Goal: Information Seeking & Learning: Learn about a topic

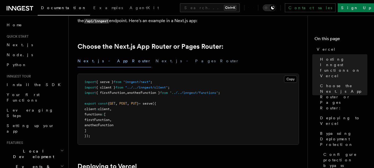
scroll to position [119, 0]
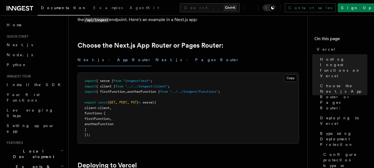
click at [156, 57] on button "Next.js - Pages Router" at bounding box center [198, 60] width 84 height 12
click at [94, 59] on button "Next.js - App Router" at bounding box center [115, 60] width 74 height 12
click at [156, 61] on button "Next.js - Pages Router" at bounding box center [198, 60] width 84 height 12
click at [96, 58] on button "Next.js - App Router" at bounding box center [115, 60] width 74 height 12
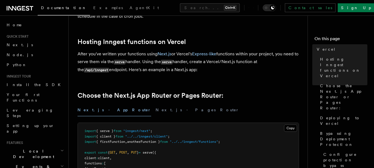
scroll to position [69, 0]
click at [173, 61] on code "serve" at bounding box center [167, 62] width 12 height 5
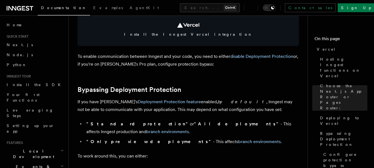
scroll to position [350, 0]
click at [158, 57] on p "To enable communication between Inngest and your code, you need to either disab…" at bounding box center [189, 60] width 222 height 16
click at [221, 57] on p "To enable communication between Inngest and your code, you need to either disab…" at bounding box center [189, 60] width 222 height 16
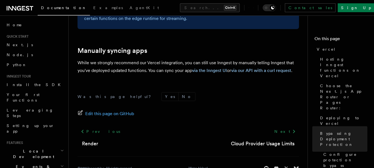
scroll to position [994, 0]
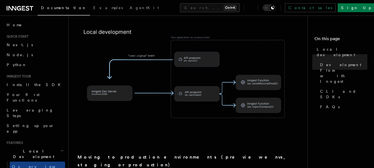
scroll to position [398, 0]
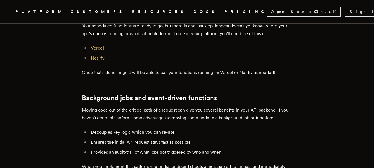
scroll to position [1102, 0]
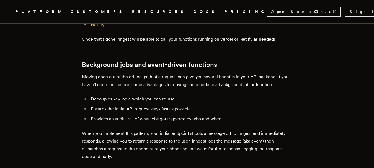
click at [102, 73] on p "Moving code out of the critical path of a request can give you several benefits…" at bounding box center [187, 81] width 210 height 16
click at [50, 70] on article "Run Next.js functions in the background with events and schedules on Vercel and…" at bounding box center [187, 122] width 330 height 2400
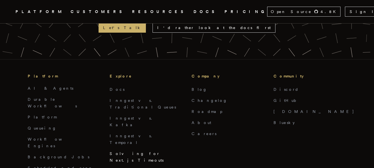
scroll to position [2473, 0]
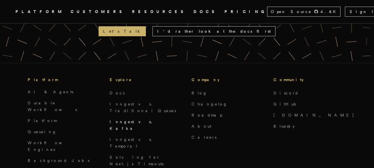
click at [129, 120] on link "Inngest vs. Kafka" at bounding box center [133, 125] width 46 height 11
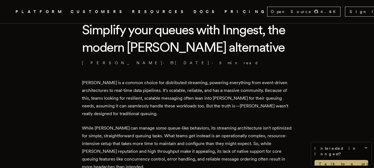
scroll to position [198, 0]
